Goal: Information Seeking & Learning: Understand process/instructions

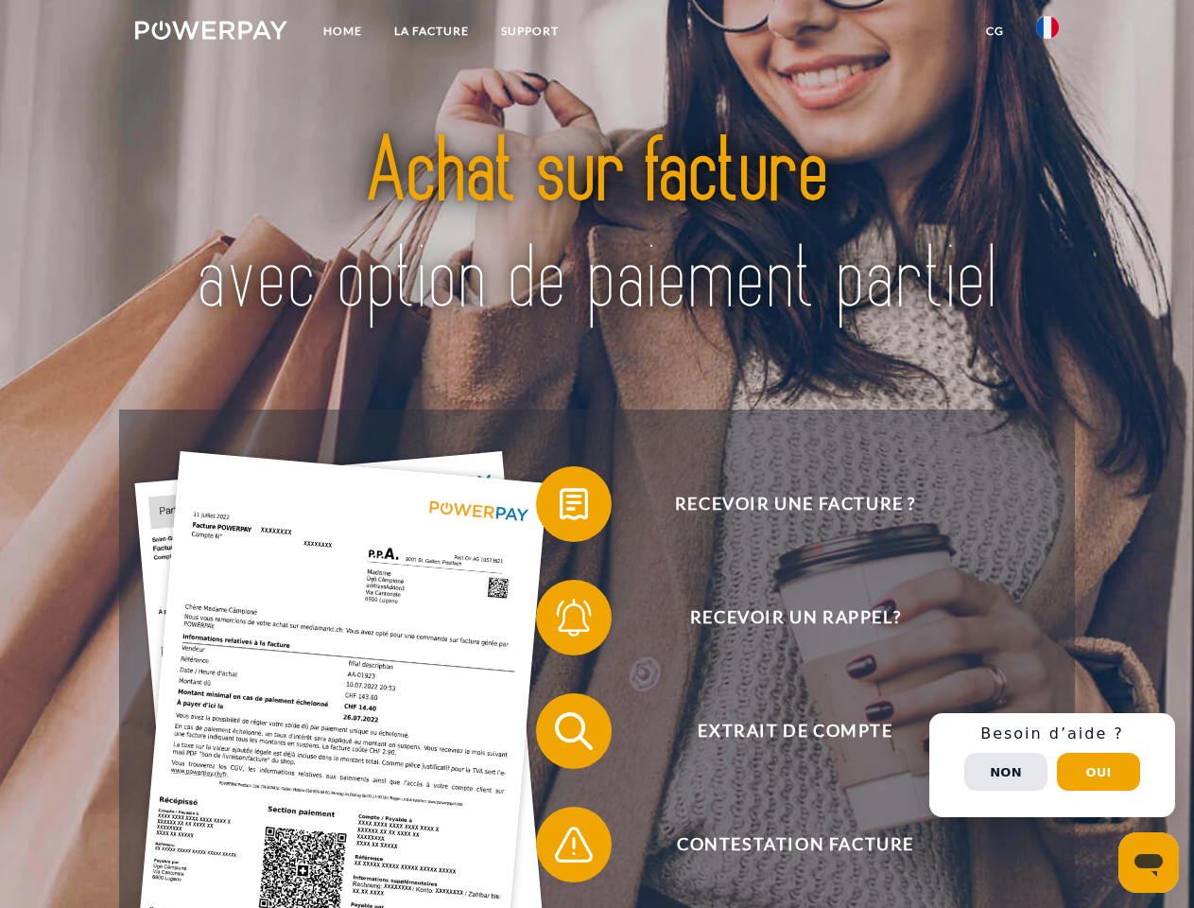
click at [211, 33] on img at bounding box center [211, 30] width 152 height 19
click at [1047, 33] on img at bounding box center [1047, 27] width 23 height 23
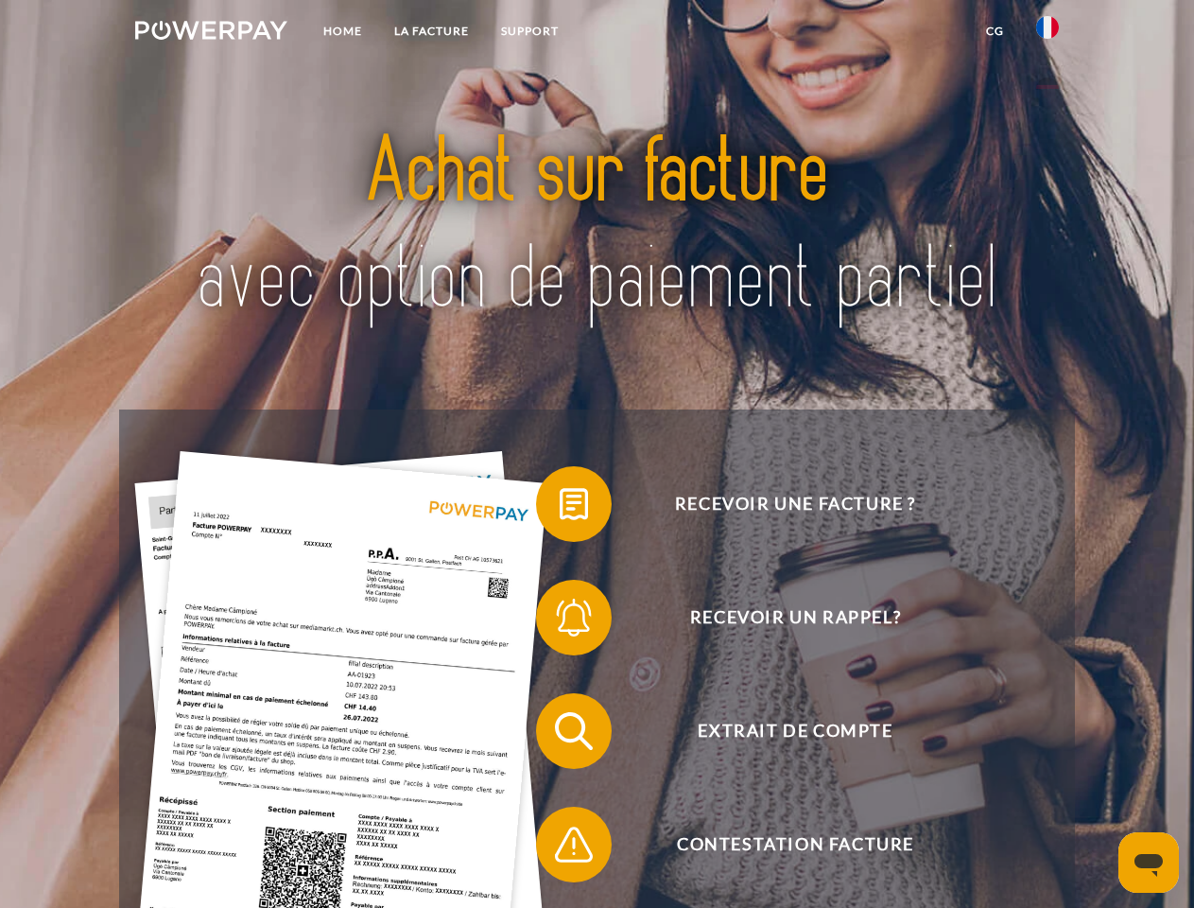
click at [995, 31] on link "CG" at bounding box center [995, 31] width 50 height 34
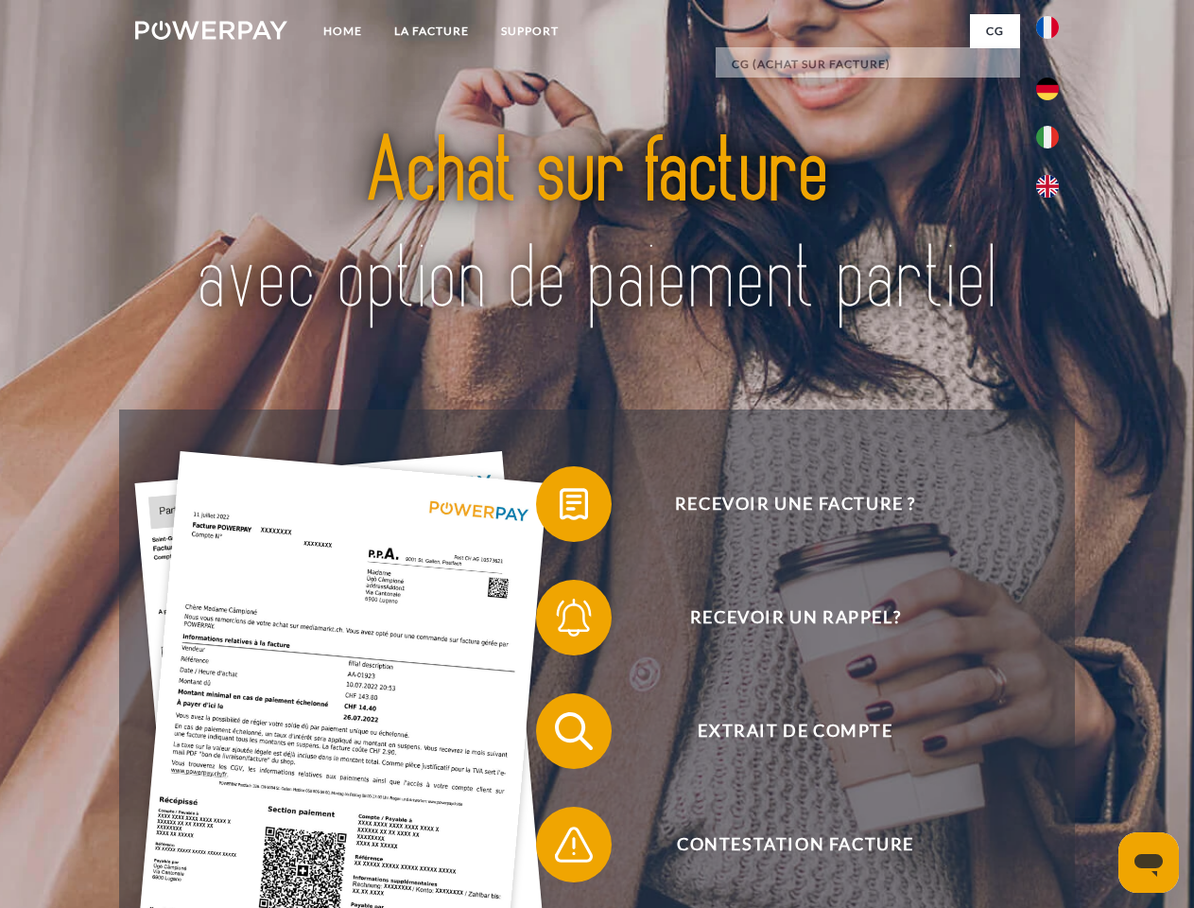
click at [560, 508] on span at bounding box center [545, 504] width 95 height 95
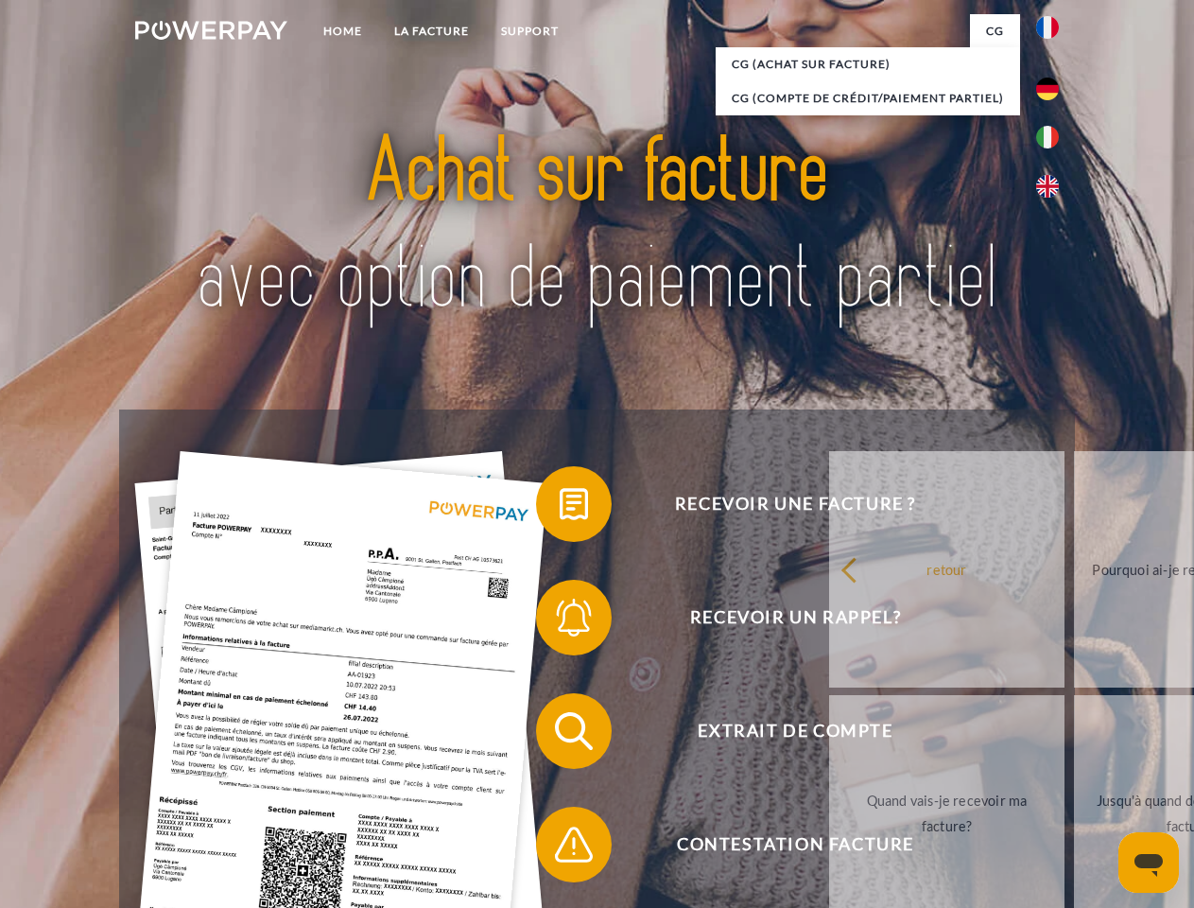
click at [560, 621] on span at bounding box center [545, 617] width 95 height 95
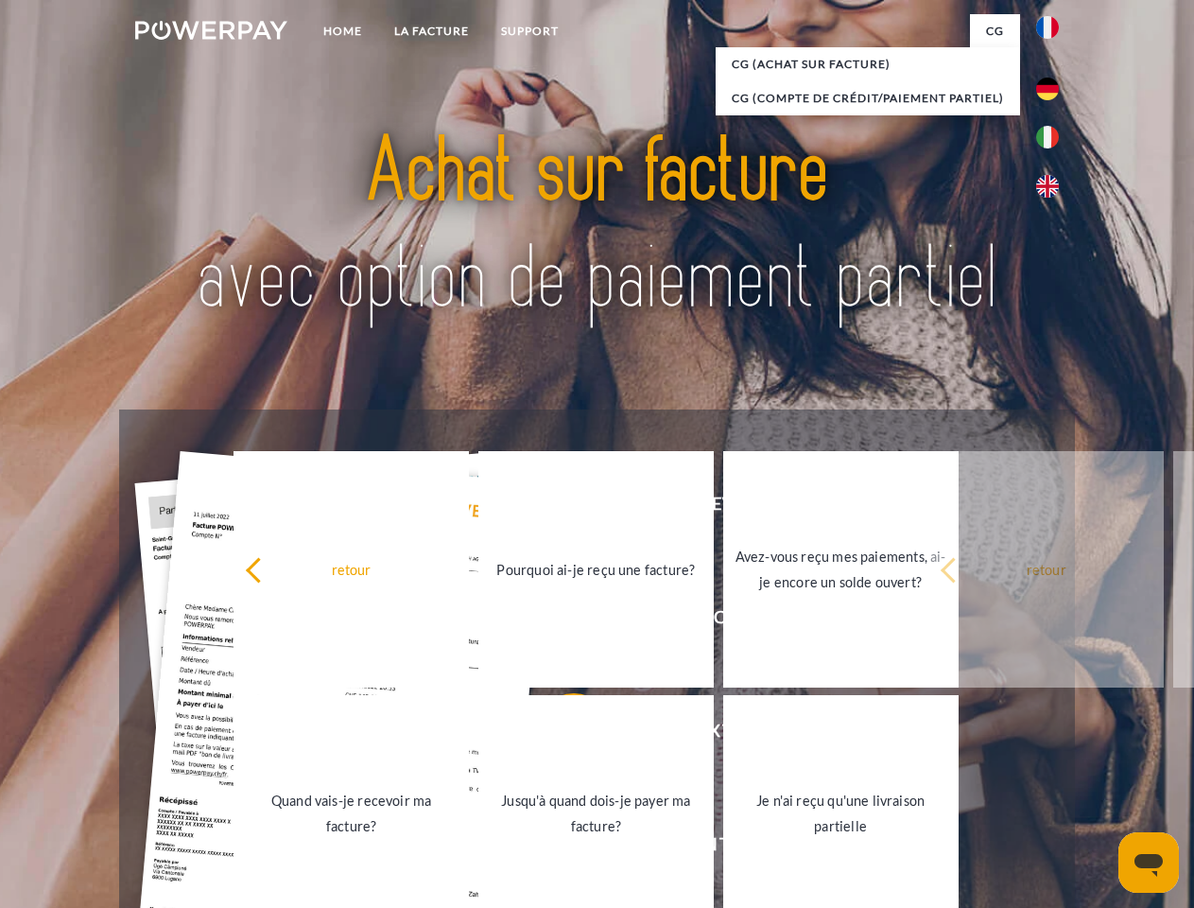
click at [560, 735] on link "Jusqu'à quand dois-je payer ma facture?" at bounding box center [595, 813] width 235 height 236
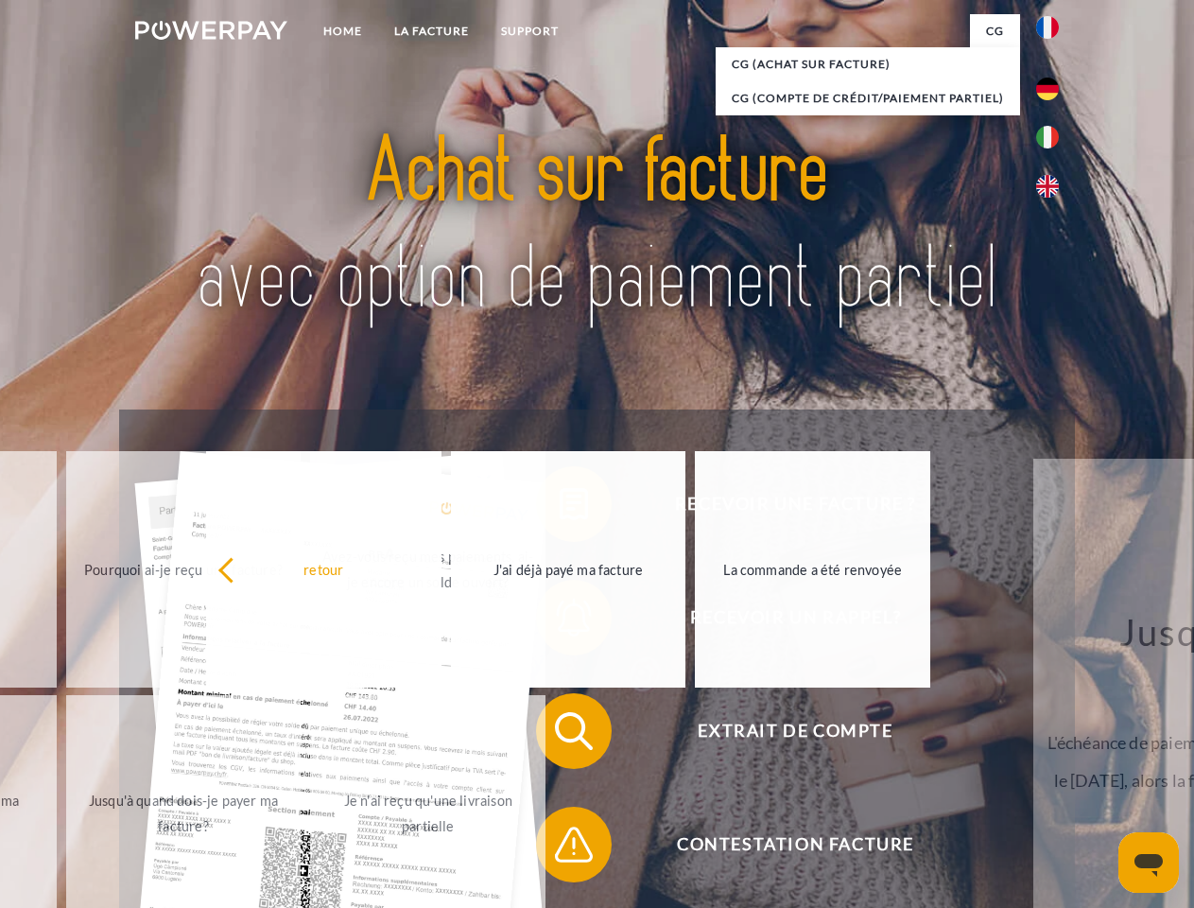
click at [560, 848] on span at bounding box center [545, 844] width 95 height 95
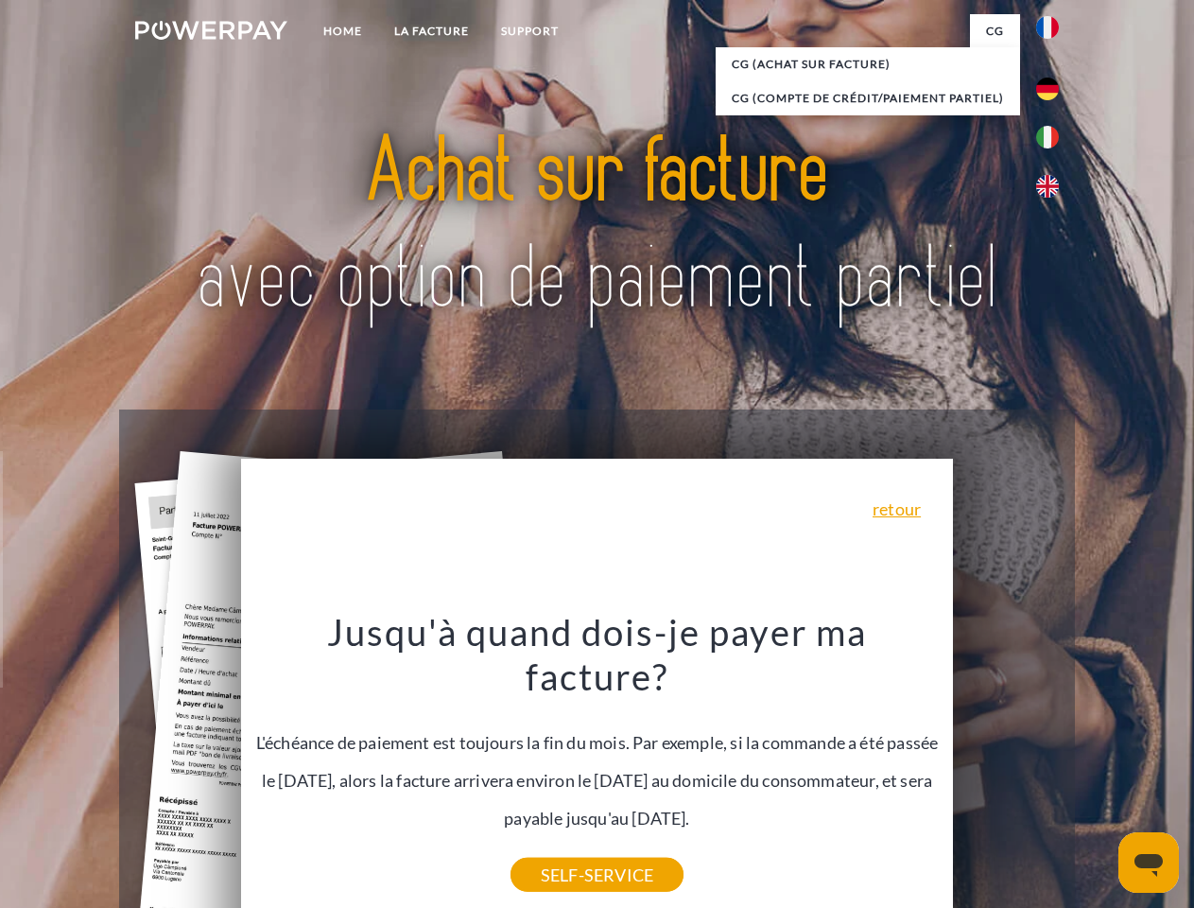
click at [1052, 765] on div "Recevoir une facture ? Recevoir un rappel? Extrait de compte retour" at bounding box center [596, 787] width 955 height 756
click at [1006, 769] on span "Extrait de compte" at bounding box center [794, 731] width 463 height 76
click at [1099, 771] on header "Home LA FACTURE Support" at bounding box center [597, 653] width 1194 height 1306
